Goal: Task Accomplishment & Management: Manage account settings

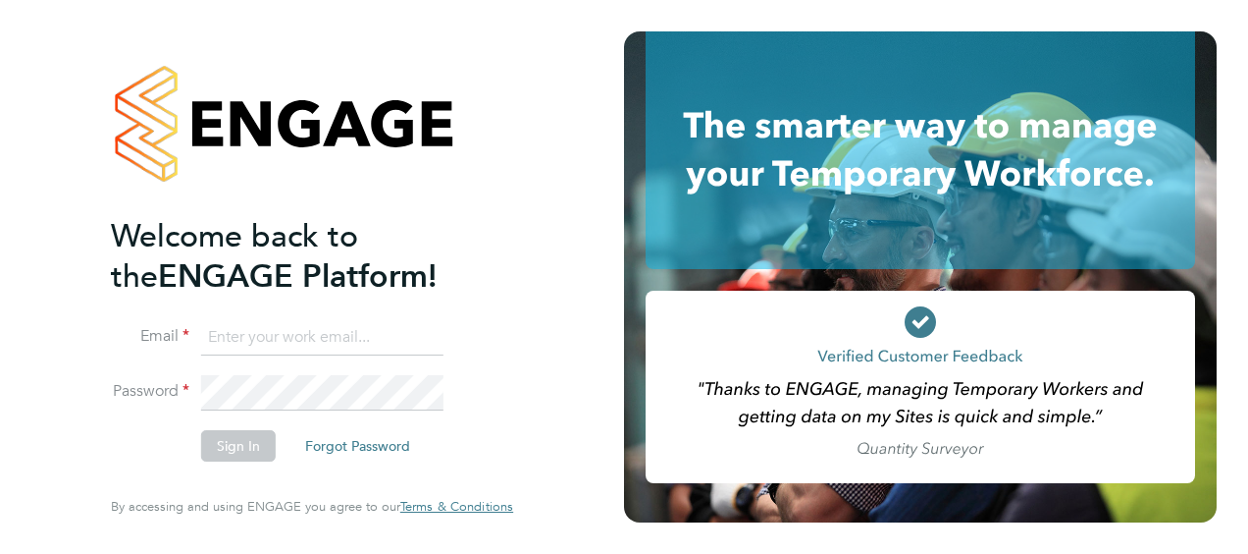
type input "oluwatoyin.adeniran@justice.gov.uk"
click at [361, 404] on li "Password" at bounding box center [302, 402] width 383 height 54
click at [254, 439] on button "Sign In" at bounding box center [238, 445] width 75 height 31
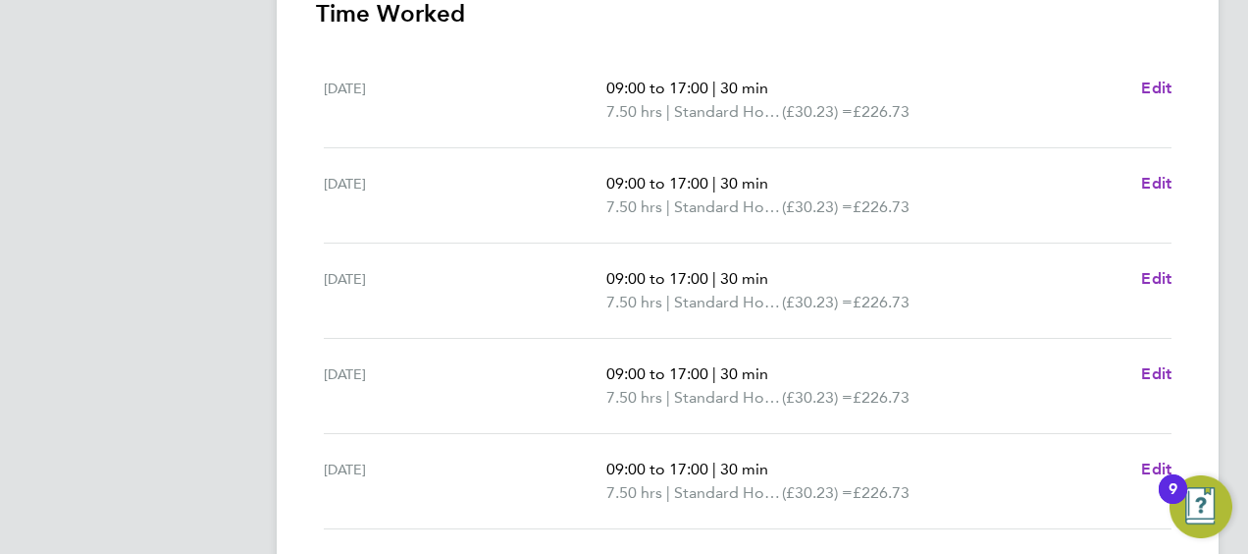
scroll to position [876, 0]
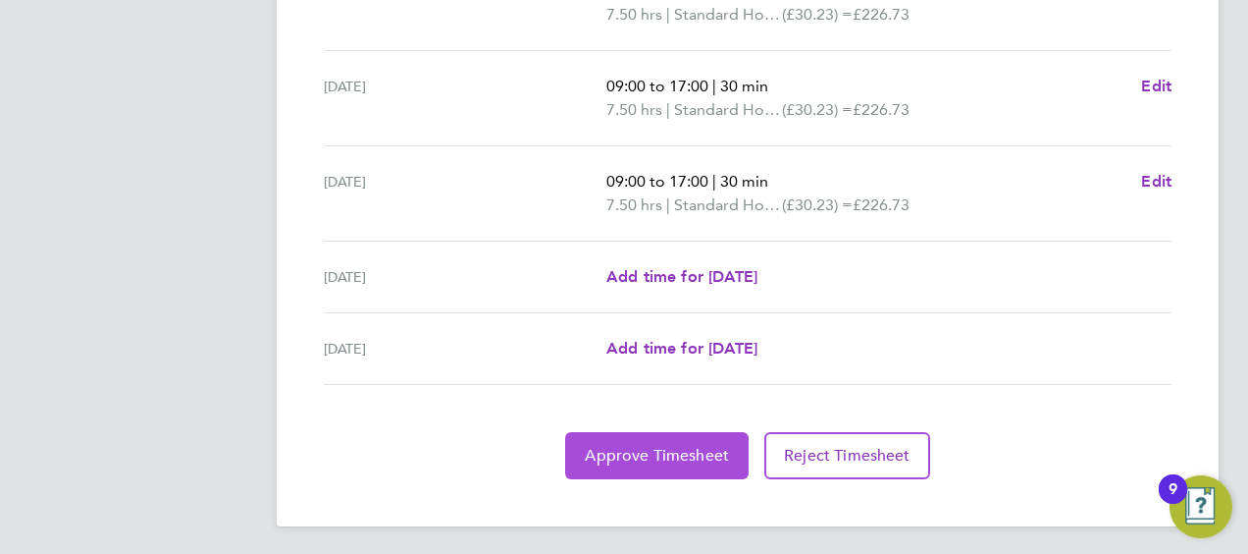
click at [687, 439] on button "Approve Timesheet" at bounding box center [657, 455] width 184 height 47
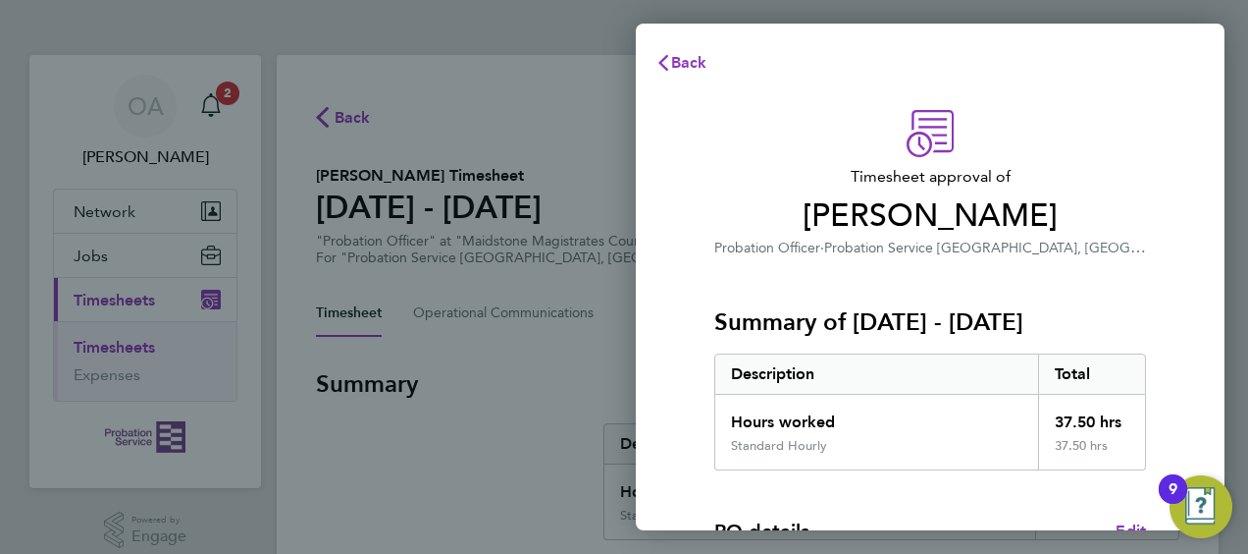
scroll to position [385, 0]
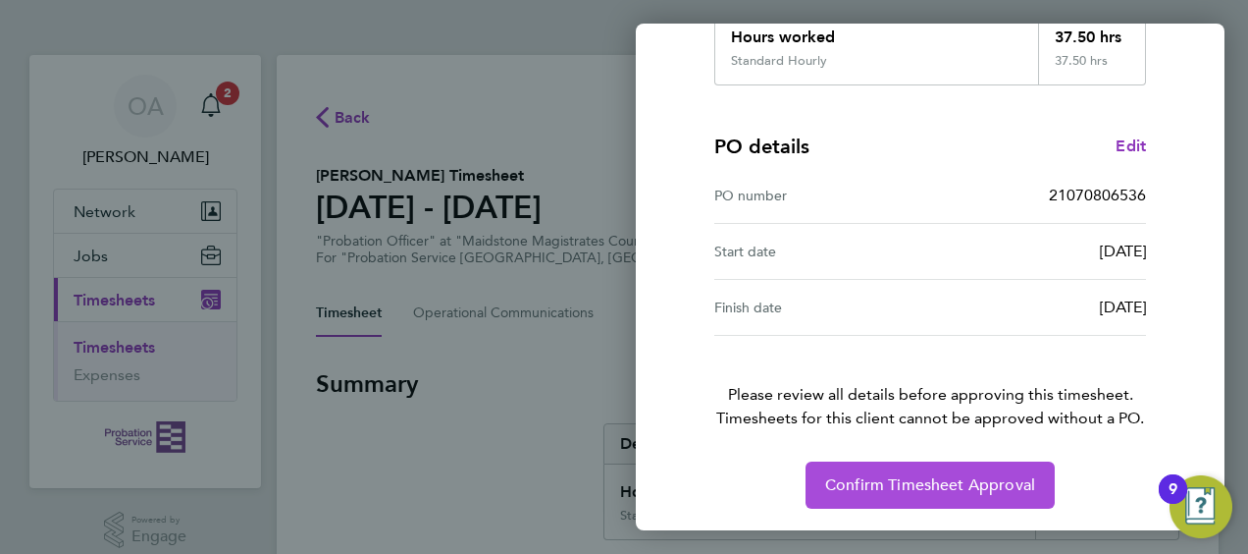
click at [958, 475] on span "Confirm Timesheet Approval" at bounding box center [930, 485] width 210 height 20
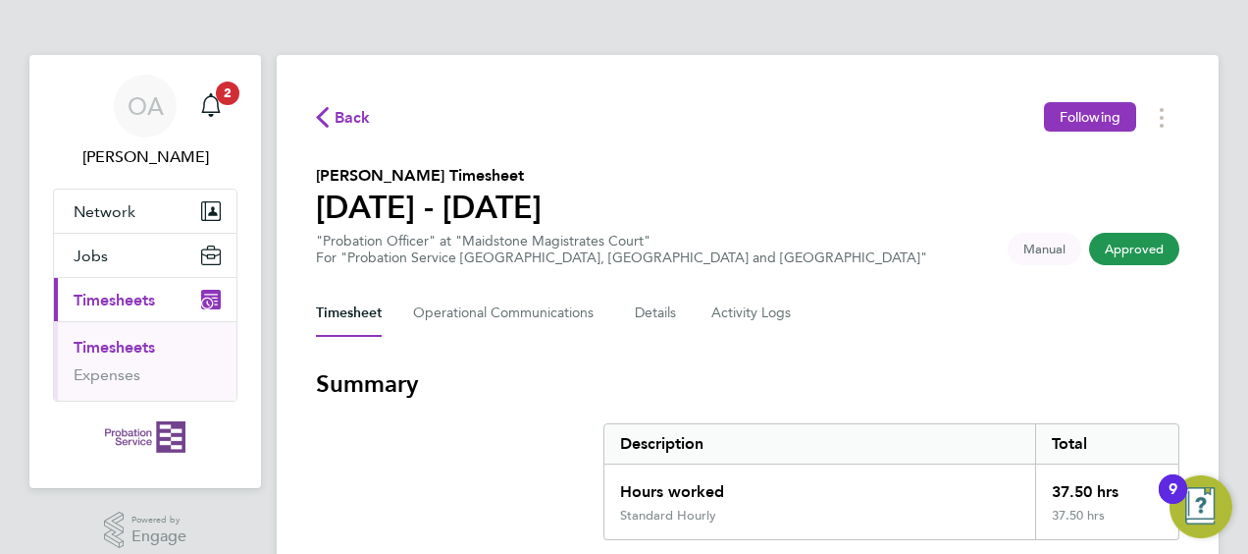
click at [120, 296] on span "Timesheets" at bounding box center [114, 299] width 81 height 19
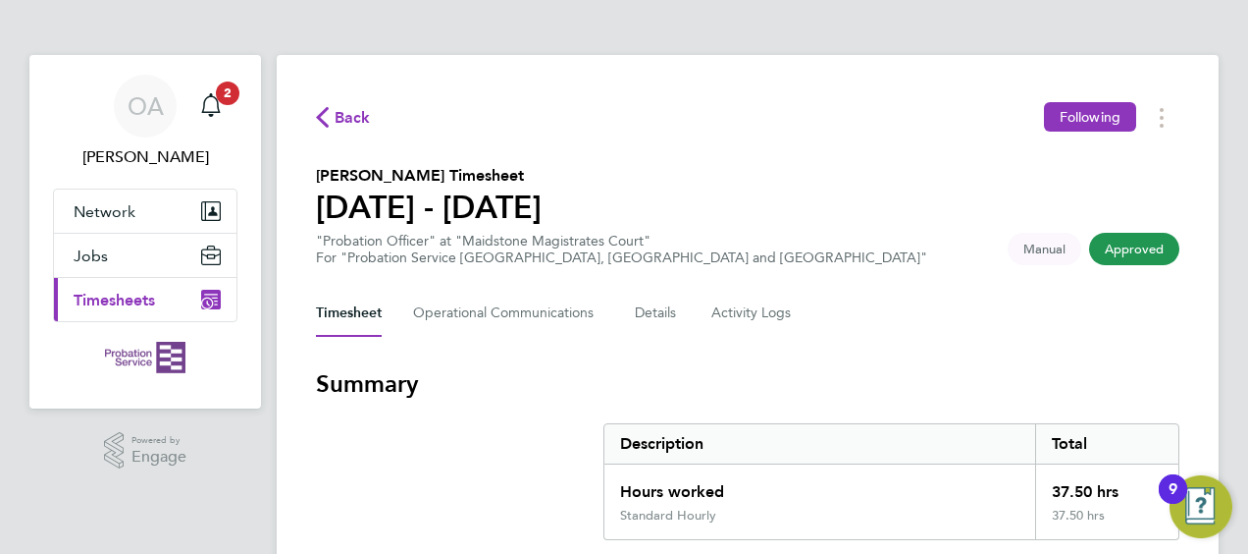
click at [122, 295] on span "Timesheets" at bounding box center [114, 299] width 81 height 19
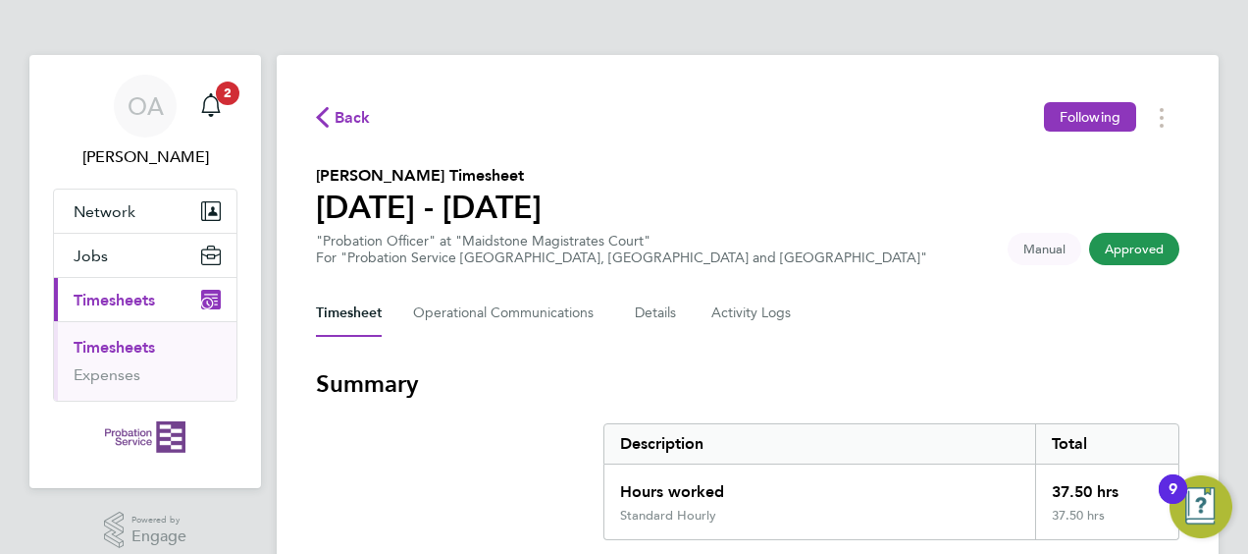
click at [133, 329] on ul "Timesheets Expenses" at bounding box center [145, 360] width 183 height 79
click at [137, 347] on link "Timesheets" at bounding box center [114, 347] width 81 height 19
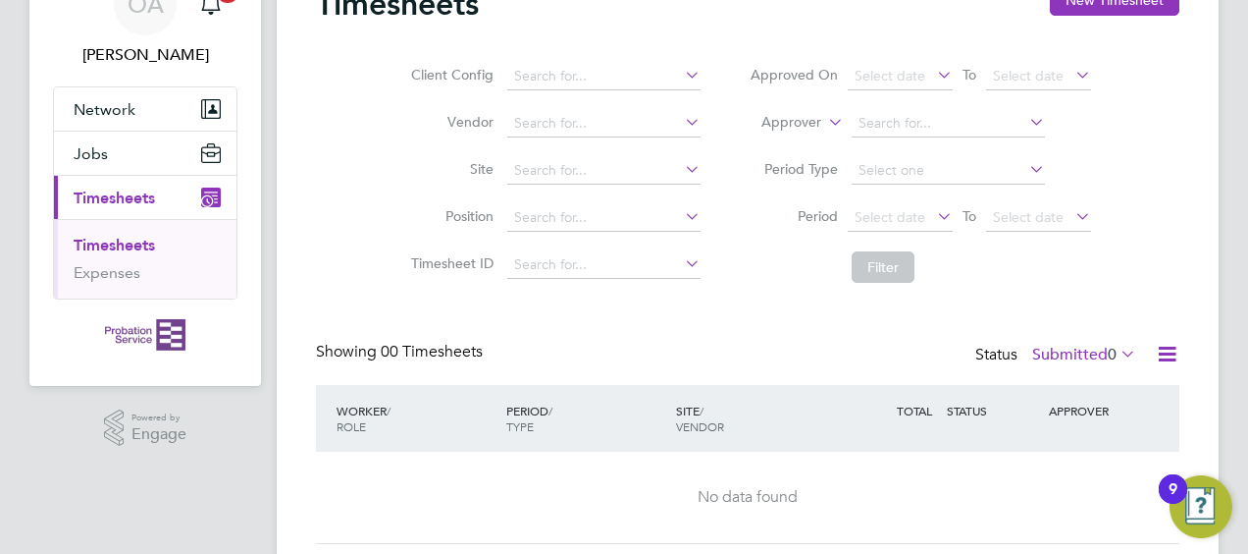
scroll to position [161, 0]
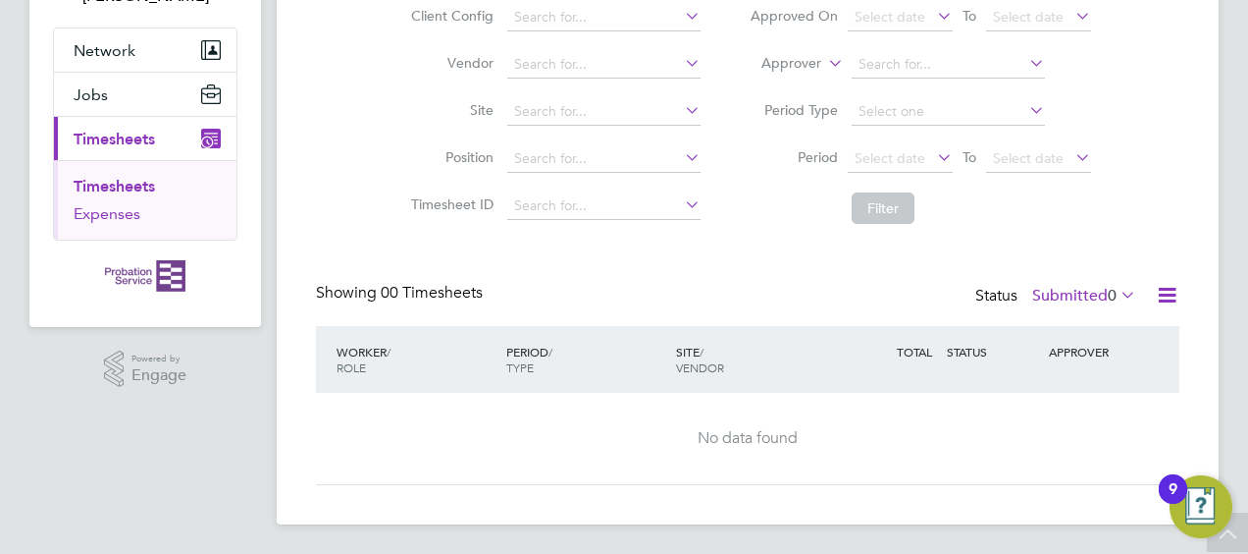
click at [123, 212] on link "Expenses" at bounding box center [107, 213] width 67 height 19
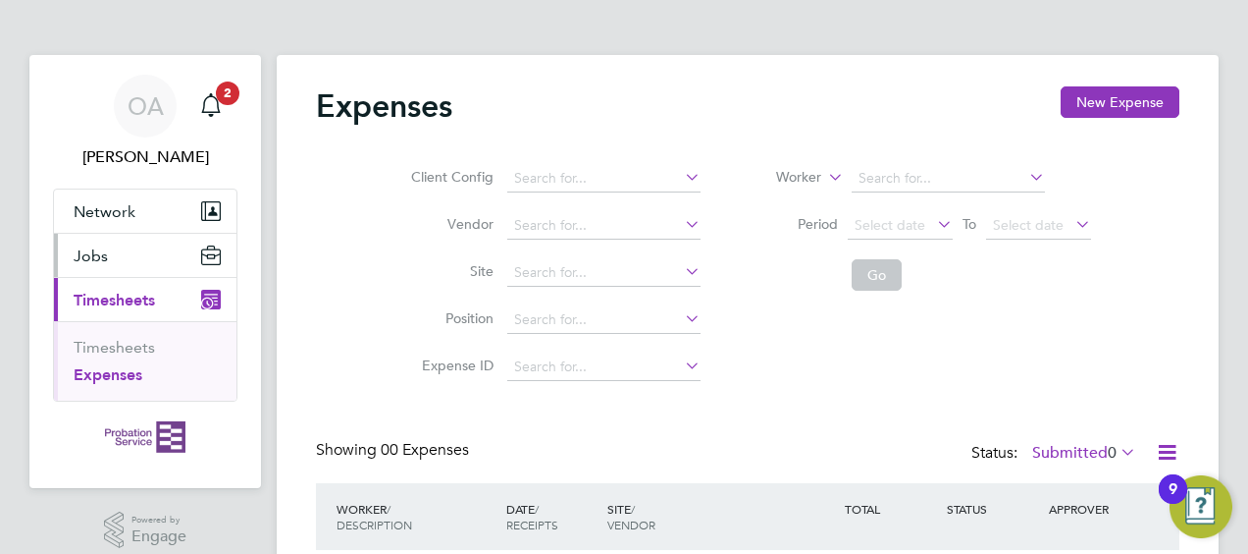
click at [164, 263] on button "Jobs" at bounding box center [145, 255] width 183 height 43
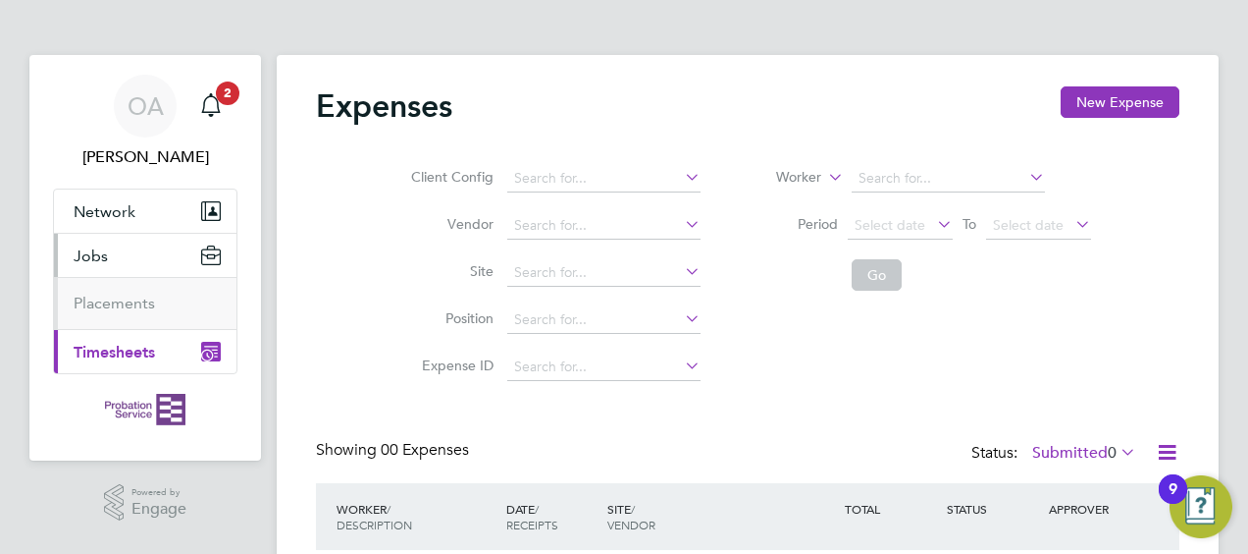
click at [168, 262] on button "Jobs" at bounding box center [145, 255] width 183 height 43
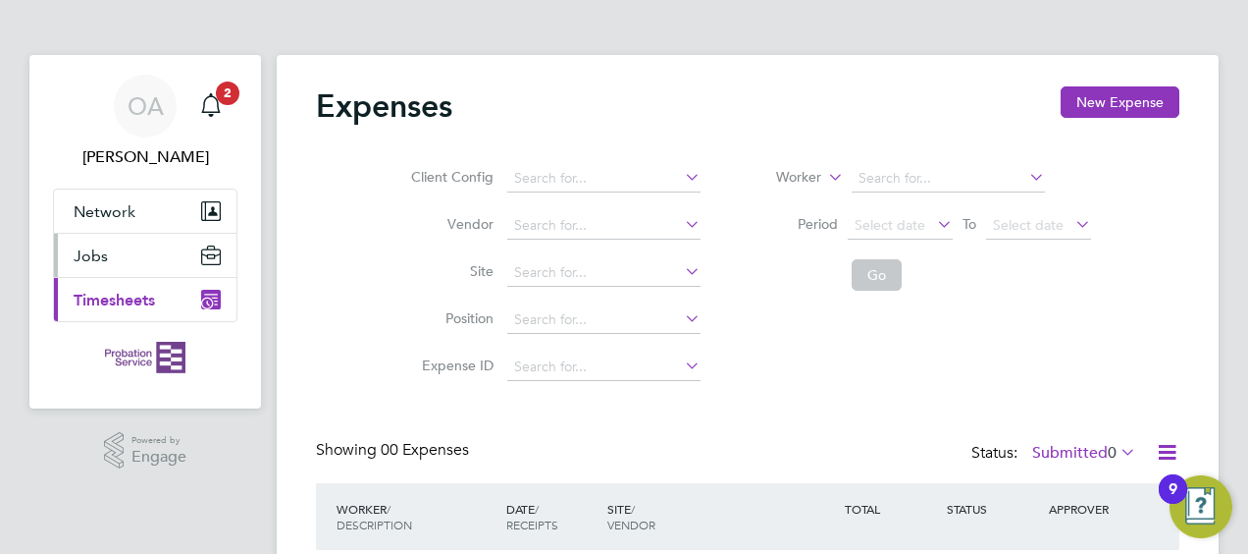
click at [132, 258] on button "Jobs" at bounding box center [145, 255] width 183 height 43
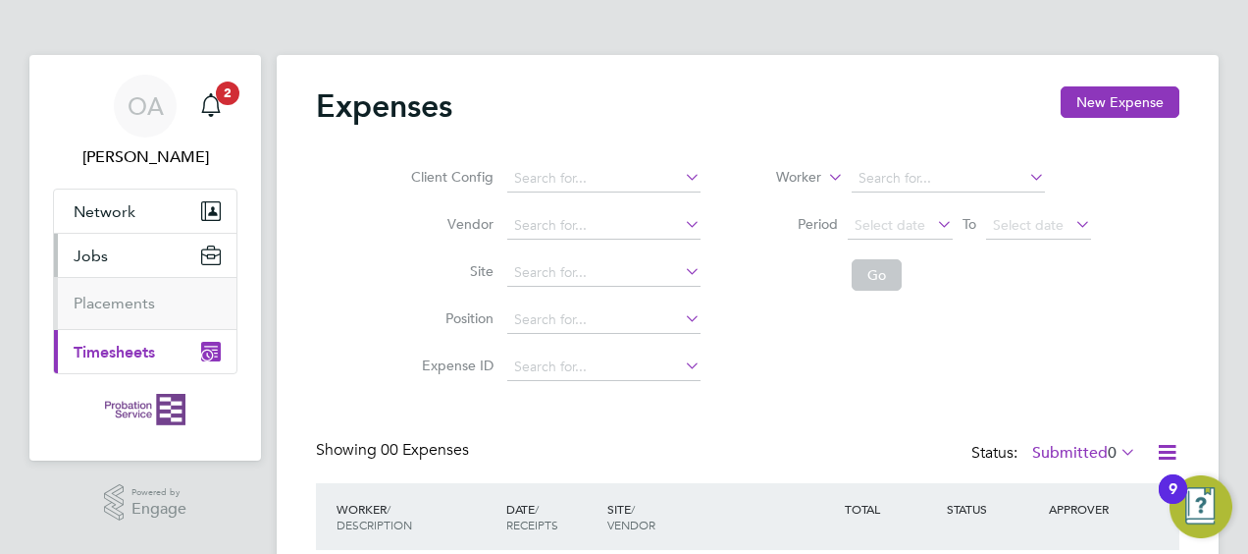
click at [169, 306] on li "Placements" at bounding box center [147, 303] width 147 height 20
click at [240, 86] on app-nav-sections-wrapper "OA [PERSON_NAME] Notifications 2 Applications: Network Sites Jobs Placements Cu…" at bounding box center [145, 257] width 232 height 405
click at [237, 89] on span "2" at bounding box center [228, 93] width 24 height 24
